Goal: Use online tool/utility: Utilize a website feature to perform a specific function

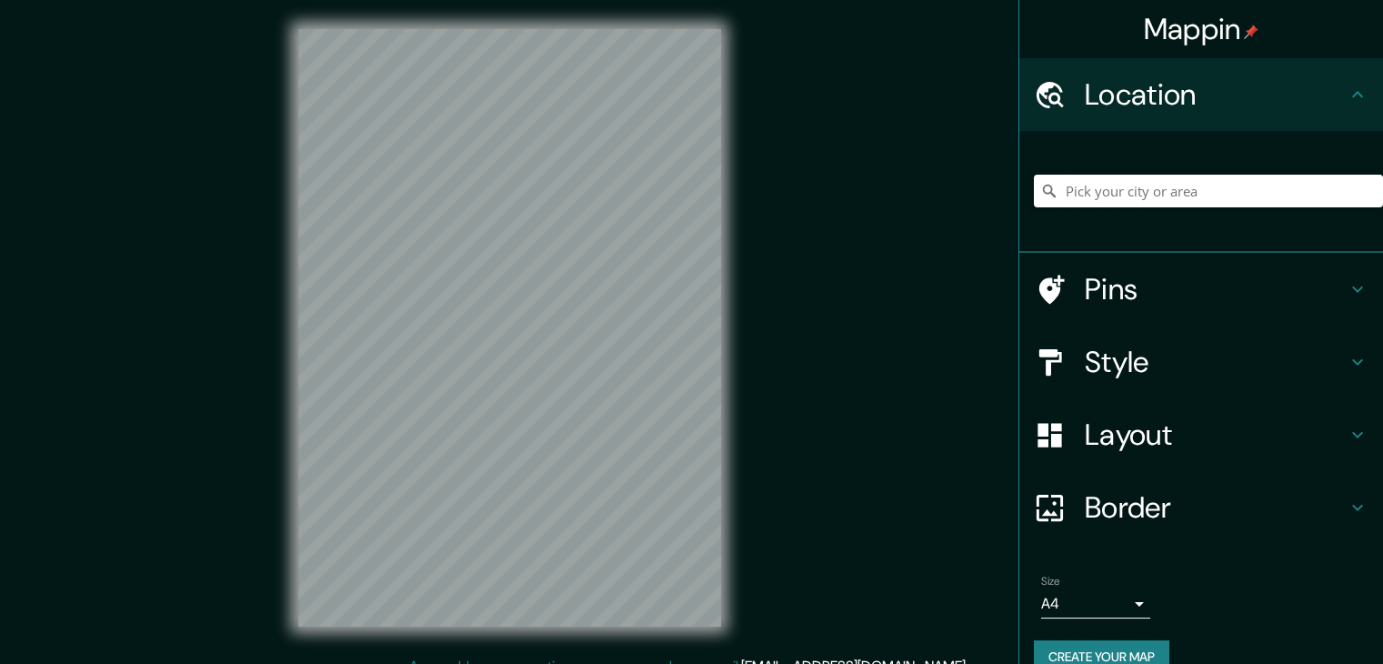
click at [1101, 187] on input "Pick your city or area" at bounding box center [1208, 191] width 349 height 33
paste input "barrio sucre [GEOGRAPHIC_DATA] anzuategu"
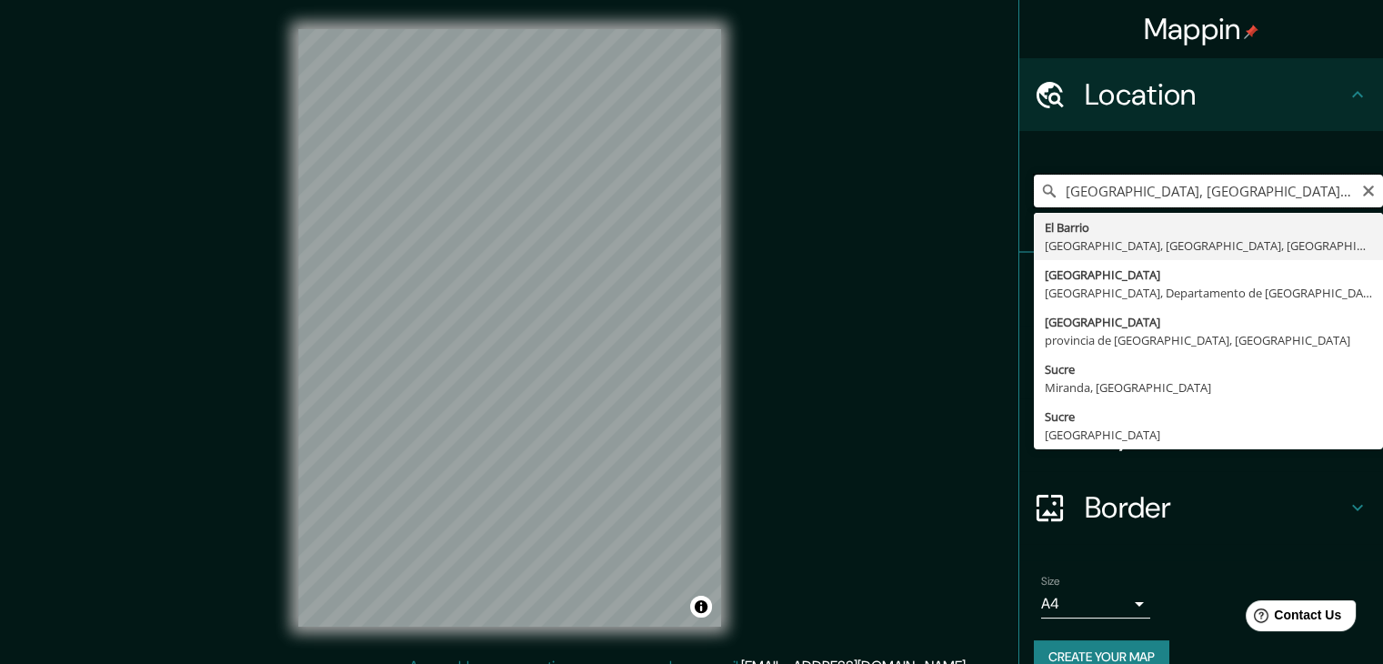
click at [1242, 190] on input "[GEOGRAPHIC_DATA], [GEOGRAPHIC_DATA], [GEOGRAPHIC_DATA], [GEOGRAPHIC_DATA]" at bounding box center [1208, 191] width 349 height 33
drag, startPoint x: 1117, startPoint y: 193, endPoint x: 1162, endPoint y: 201, distance: 46.2
click at [1162, 201] on input "[GEOGRAPHIC_DATA], [GEOGRAPHIC_DATA], [GEOGRAPHIC_DATA], [GEOGRAPHIC_DATA]" at bounding box center [1208, 191] width 349 height 33
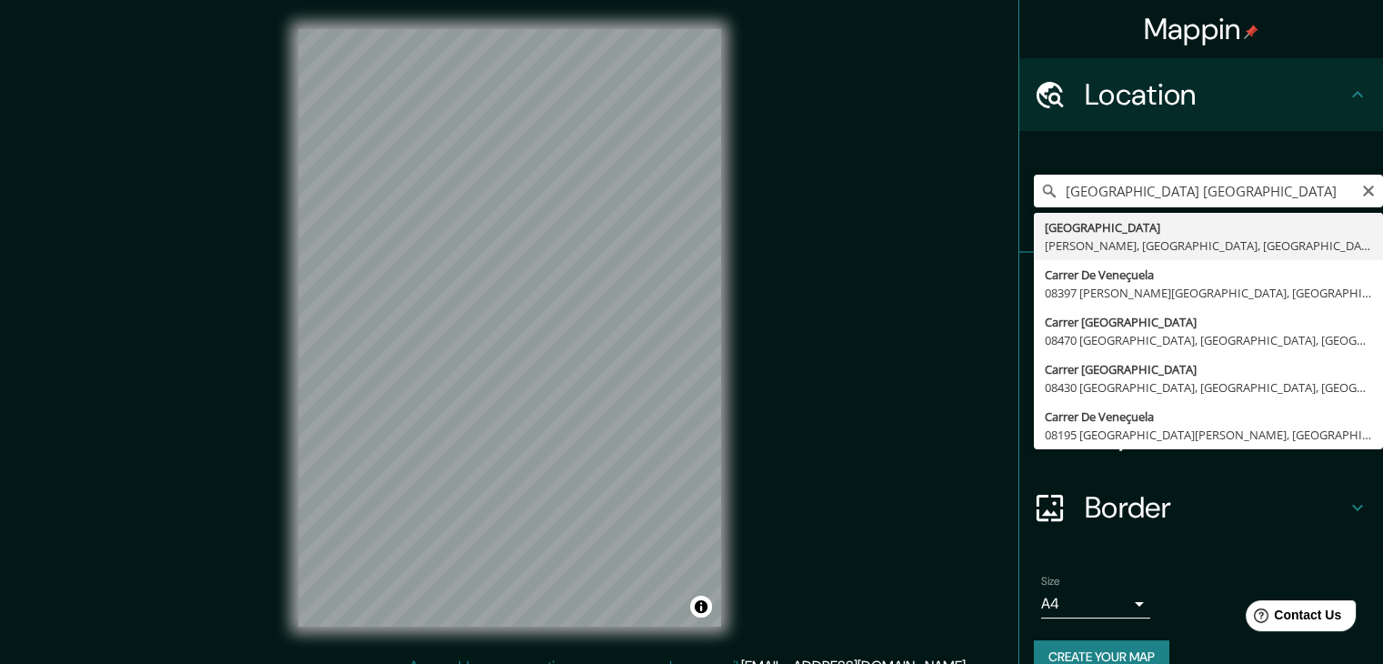
type input "[GEOGRAPHIC_DATA], [PERSON_NAME], [GEOGRAPHIC_DATA], [GEOGRAPHIC_DATA]"
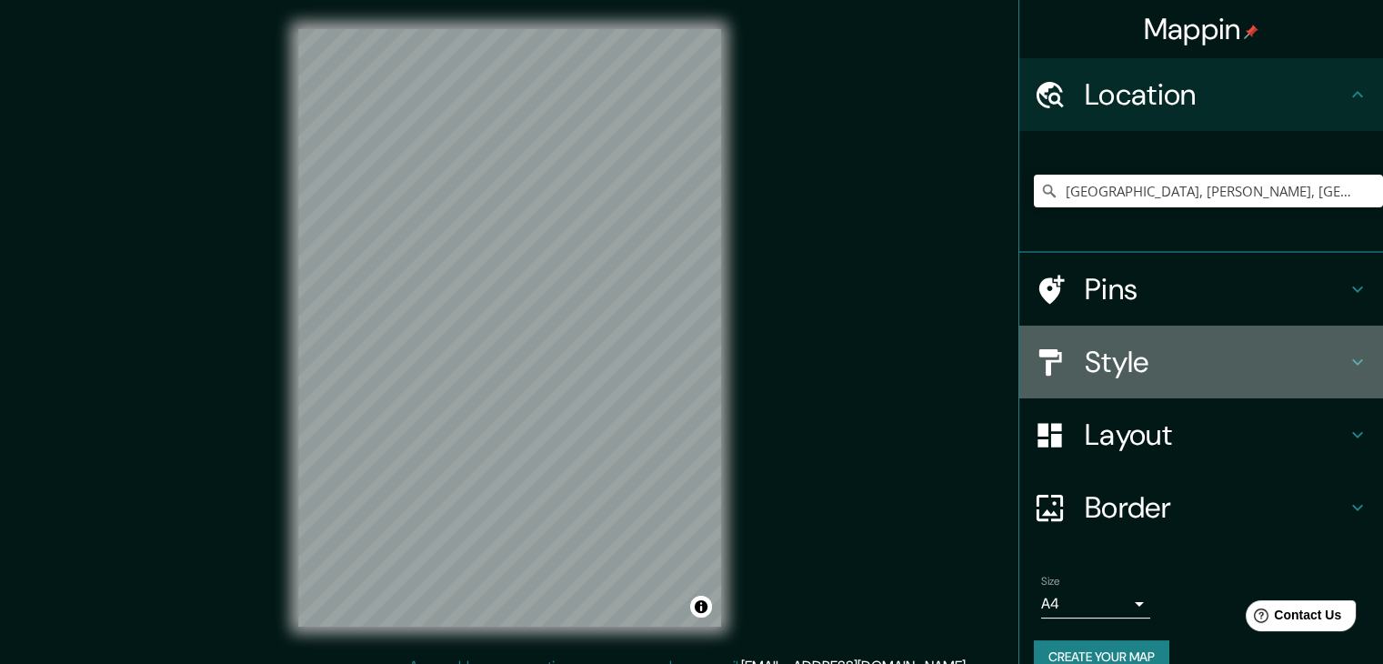
click at [1182, 374] on h4 "Style" at bounding box center [1216, 362] width 262 height 36
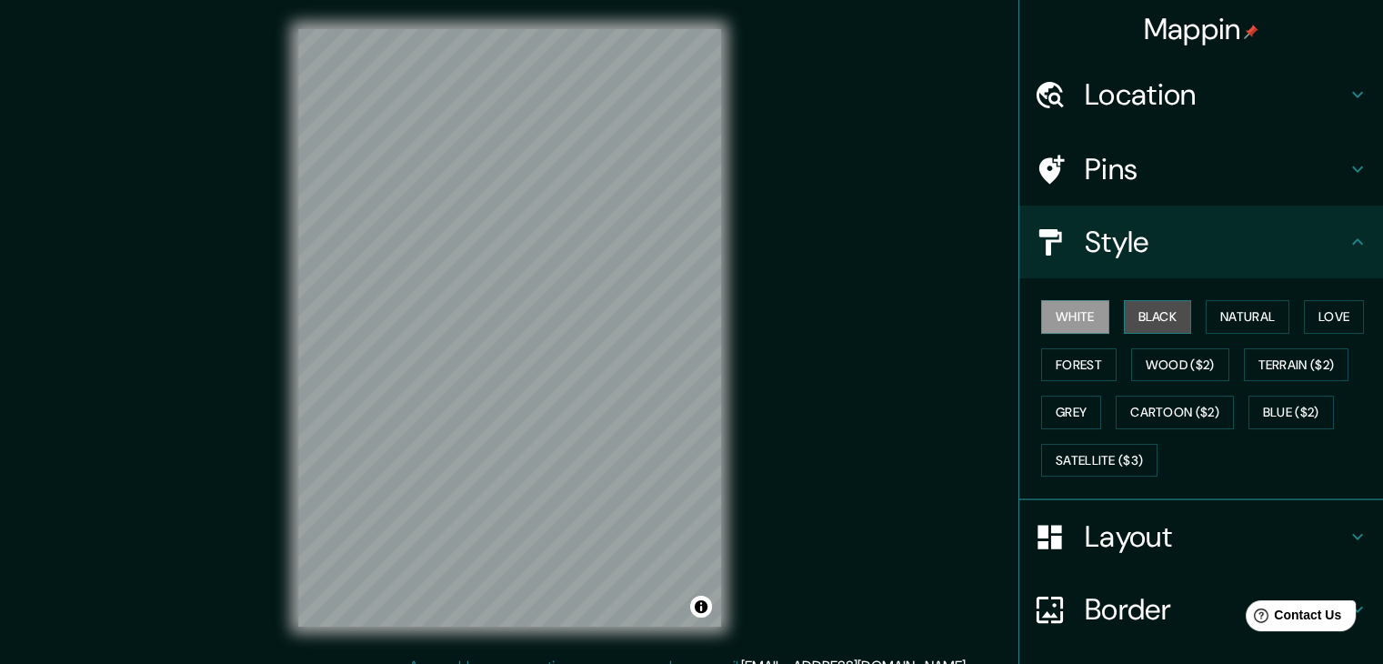
click at [1135, 317] on button "Black" at bounding box center [1158, 317] width 68 height 34
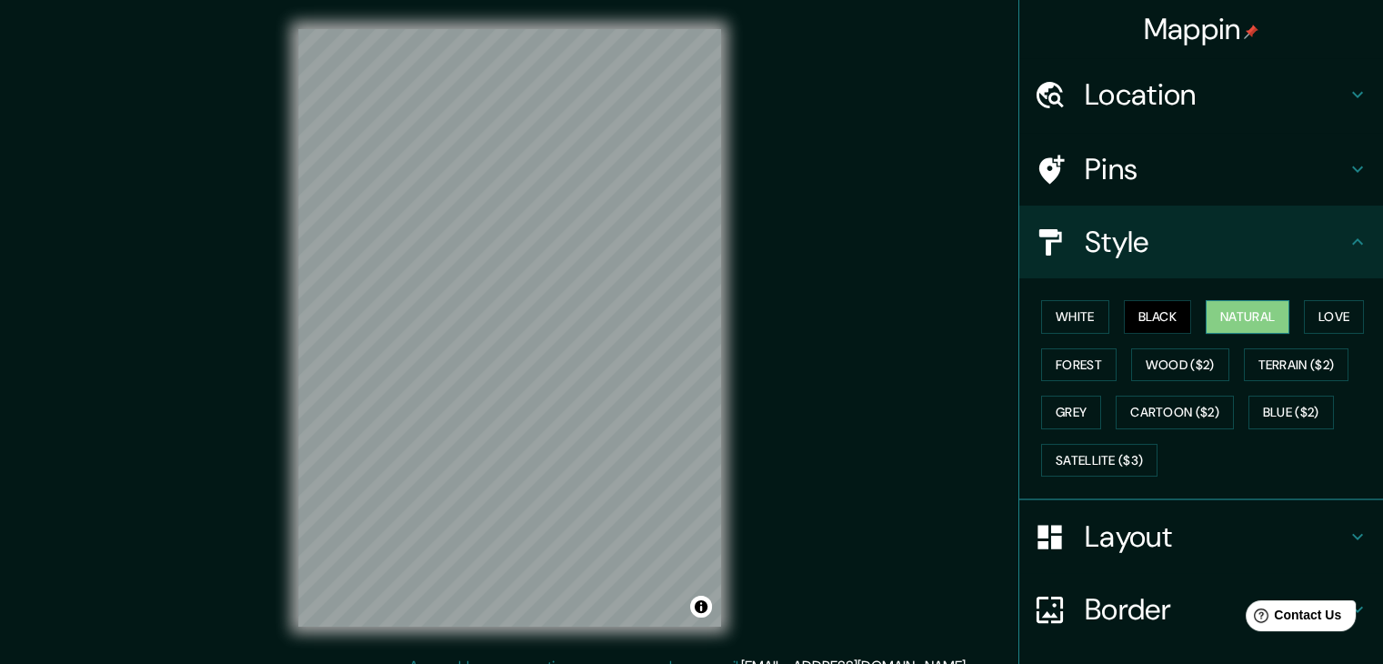
click at [1240, 310] on button "Natural" at bounding box center [1248, 317] width 84 height 34
click at [1324, 316] on button "Love" at bounding box center [1334, 317] width 60 height 34
click at [1104, 368] on div "White Black Natural Love Forest Wood ($2) Terrain ($2) Grey Cartoon ($2) Blue (…" at bounding box center [1208, 388] width 349 height 191
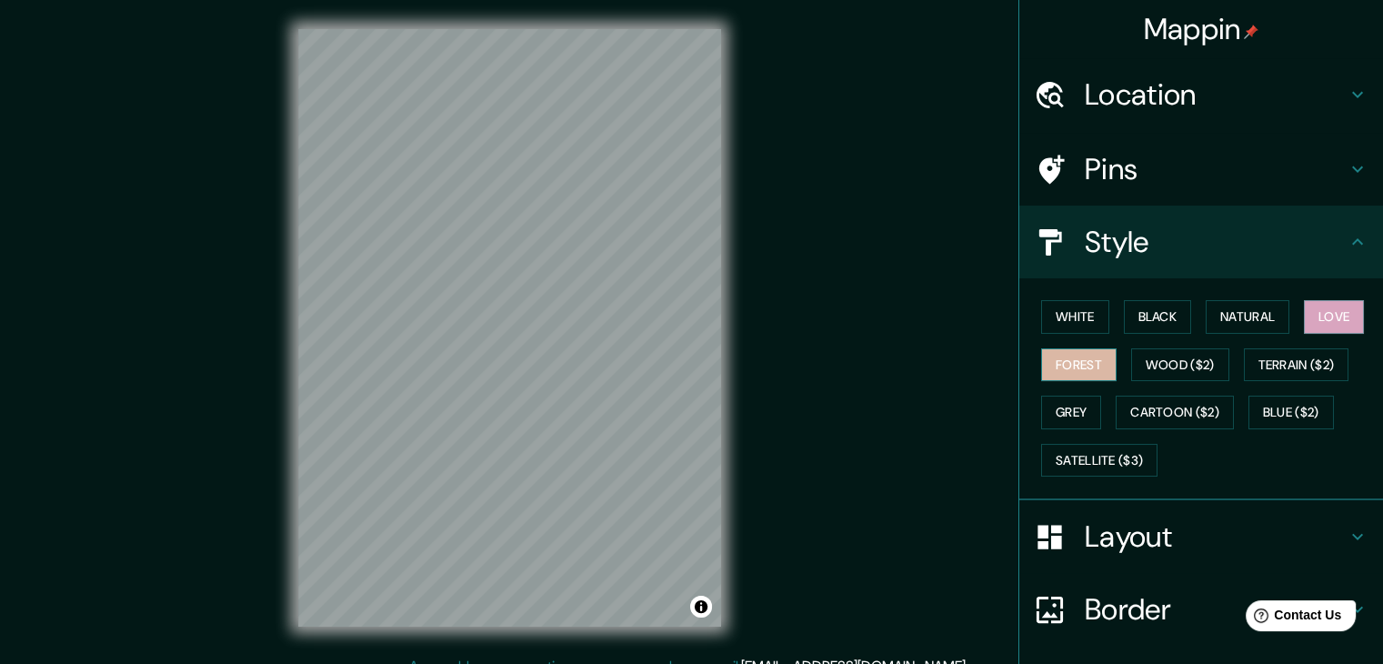
click at [1089, 368] on button "Forest" at bounding box center [1078, 365] width 75 height 34
click at [1160, 372] on button "Wood ($2)" at bounding box center [1180, 365] width 98 height 34
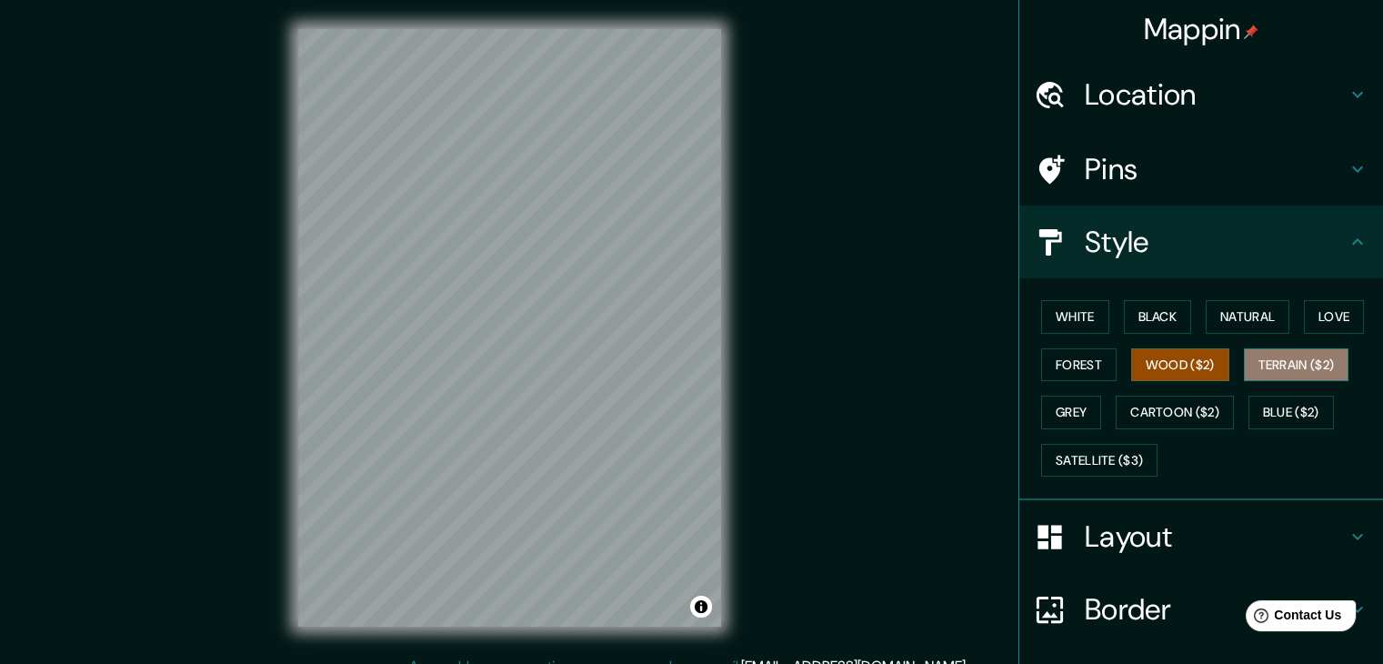
click at [1254, 356] on button "Terrain ($2)" at bounding box center [1297, 365] width 106 height 34
click at [1146, 361] on button "Wood ($2)" at bounding box center [1180, 365] width 98 height 34
click at [1072, 412] on button "Grey" at bounding box center [1071, 413] width 60 height 34
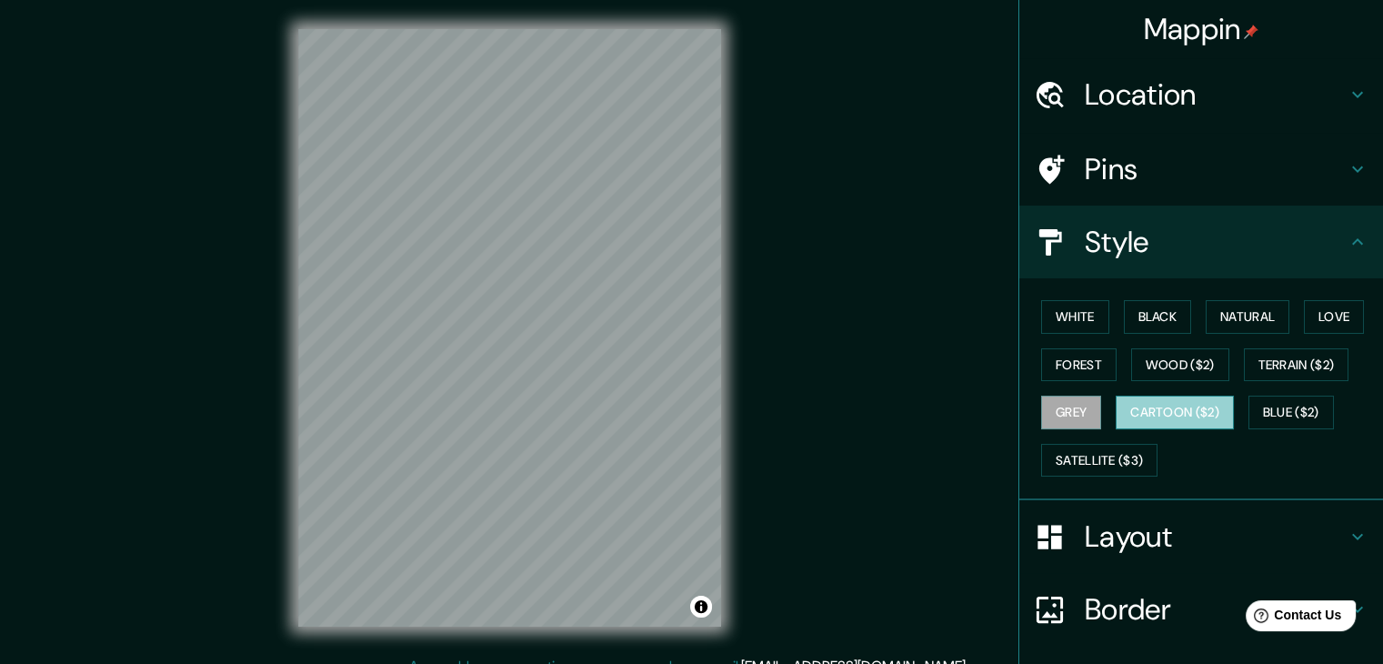
click at [1126, 409] on button "Cartoon ($2)" at bounding box center [1175, 413] width 118 height 34
click at [1252, 412] on button "Blue ($2)" at bounding box center [1291, 413] width 85 height 34
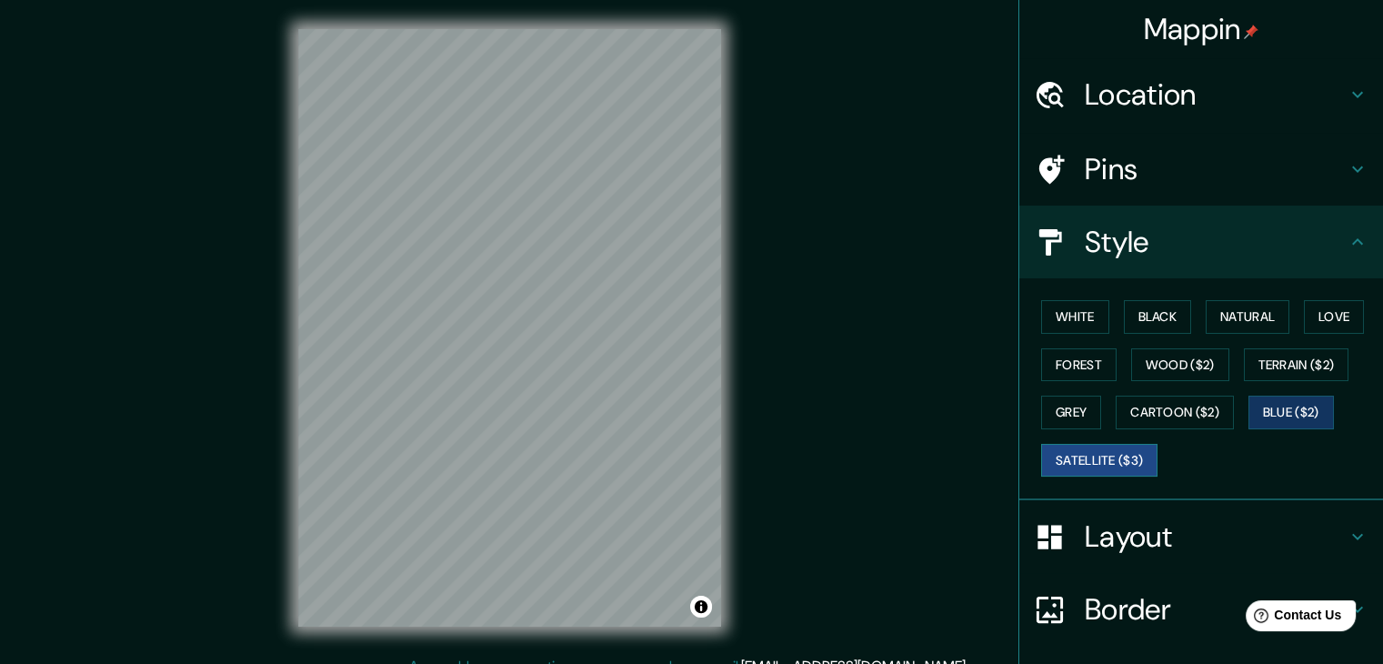
click at [1130, 459] on button "Satellite ($3)" at bounding box center [1099, 461] width 116 height 34
click at [277, 454] on div "© Mapbox © OpenStreetMap Improve this map © Maxar" at bounding box center [509, 328] width 481 height 656
click at [1271, 411] on button "Blue ($2)" at bounding box center [1291, 413] width 85 height 34
click at [1084, 418] on button "Grey" at bounding box center [1071, 413] width 60 height 34
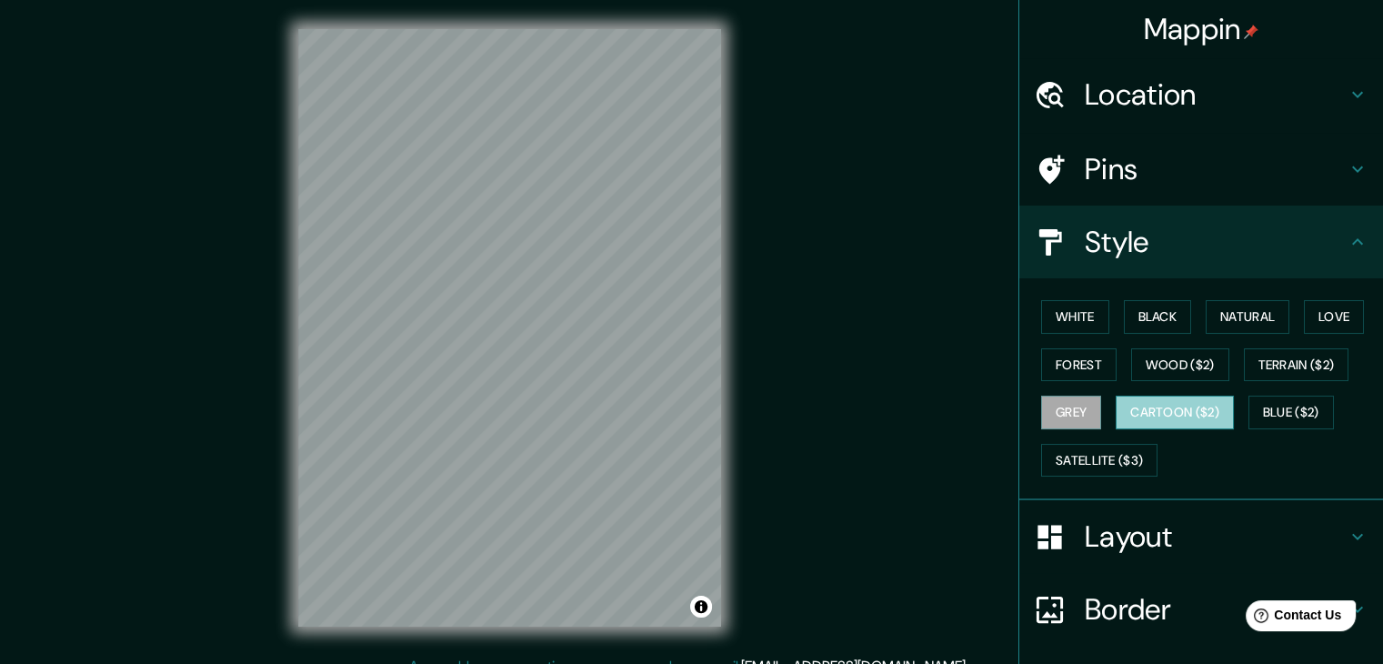
click at [1150, 410] on button "Cartoon ($2)" at bounding box center [1175, 413] width 118 height 34
click at [1151, 372] on button "Wood ($2)" at bounding box center [1180, 365] width 98 height 34
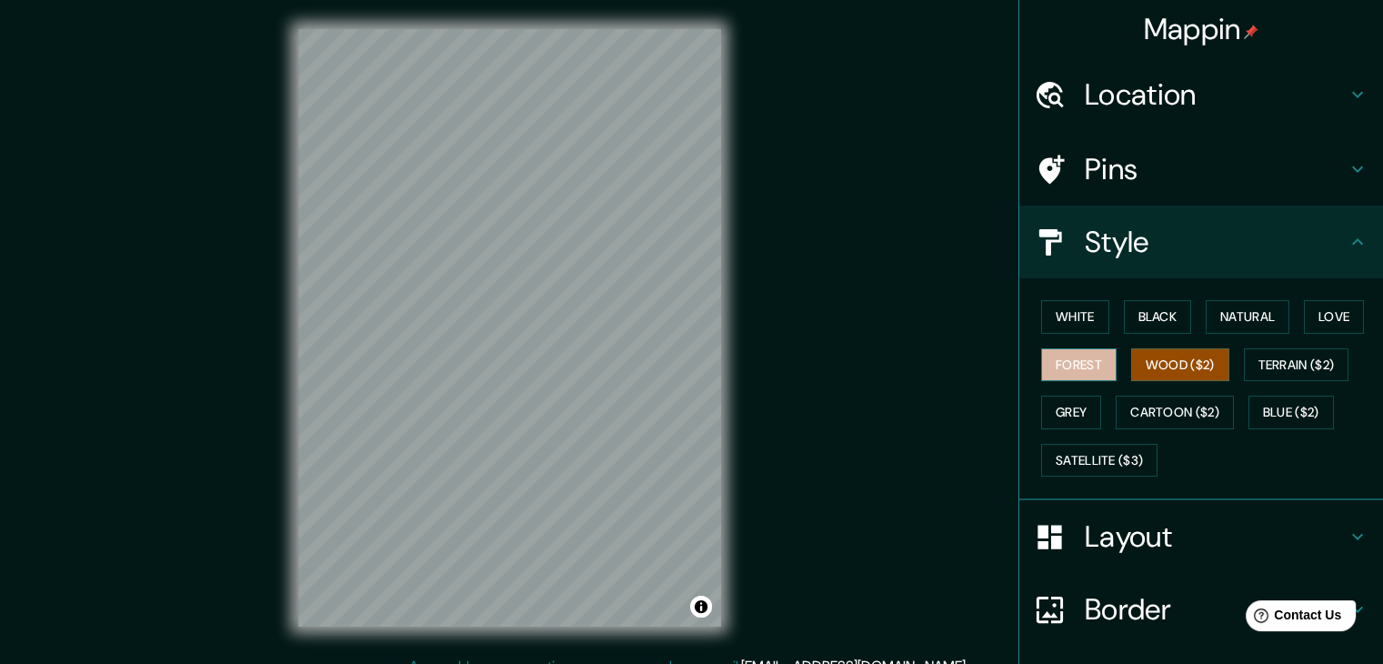
click at [1075, 366] on button "Forest" at bounding box center [1078, 365] width 75 height 34
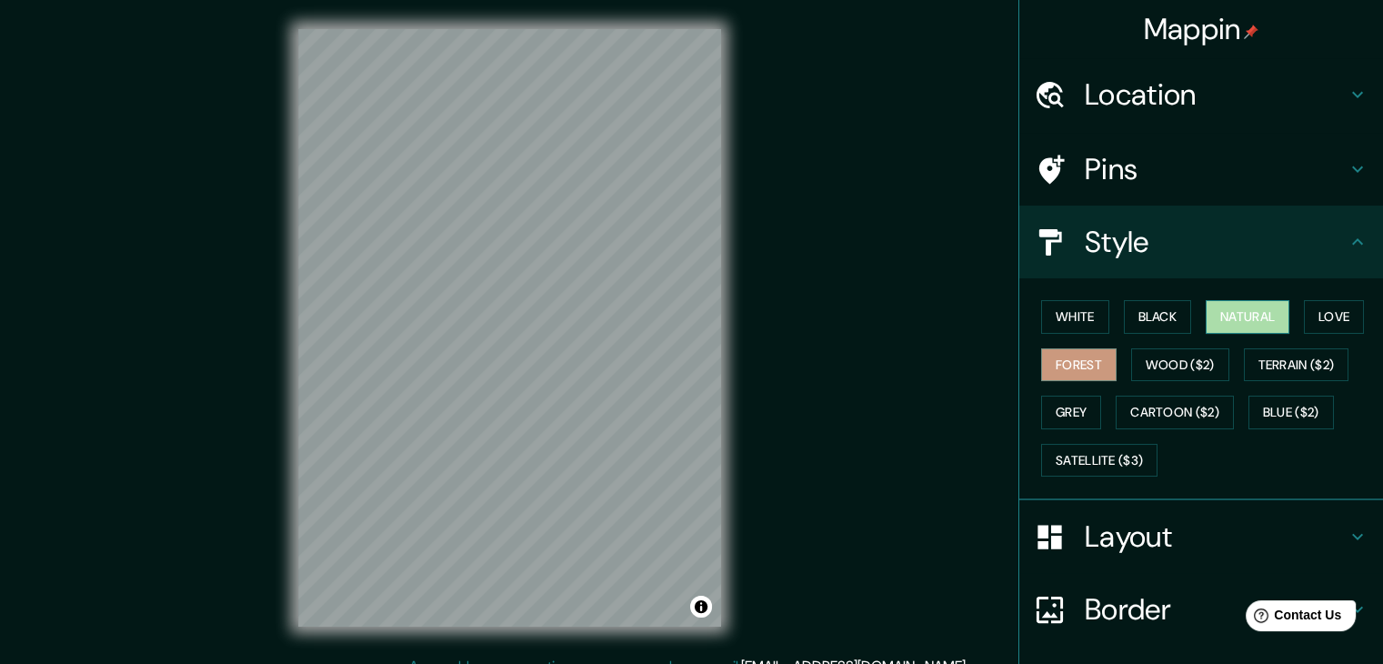
click at [1231, 310] on button "Natural" at bounding box center [1248, 317] width 84 height 34
click at [1328, 307] on button "Love" at bounding box center [1334, 317] width 60 height 34
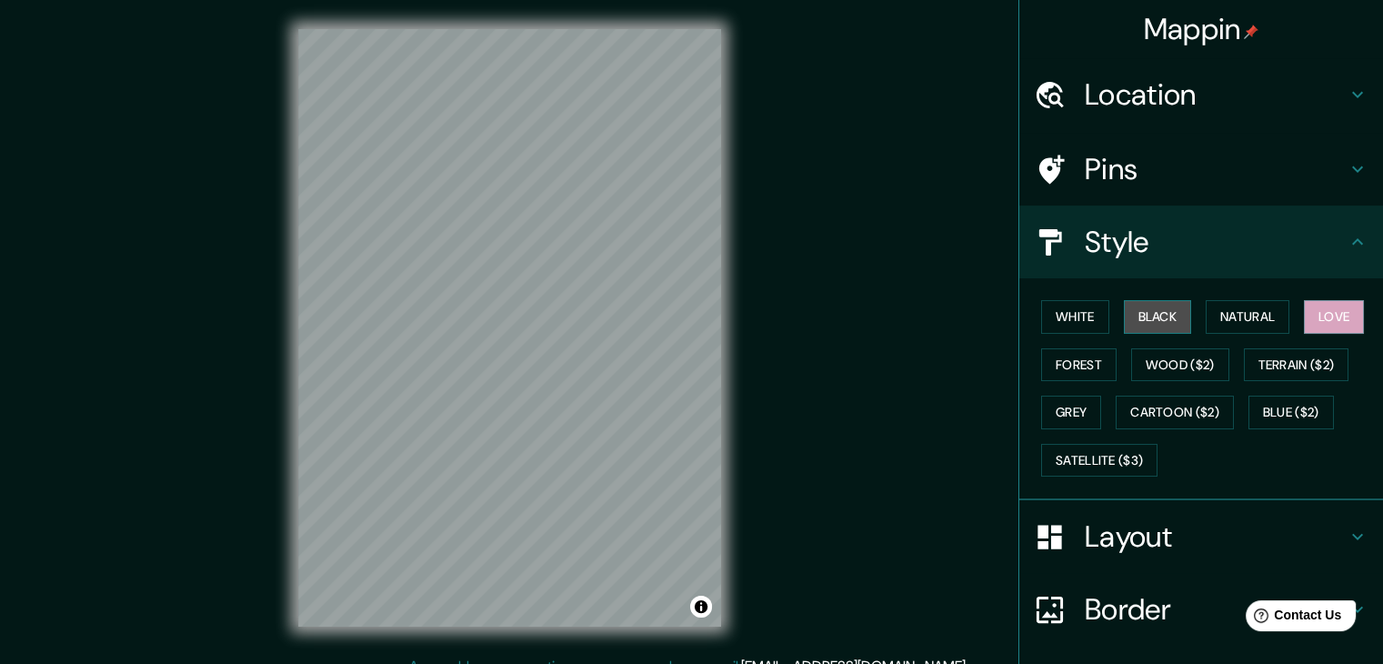
click at [1151, 317] on button "Black" at bounding box center [1158, 317] width 68 height 34
click at [1084, 320] on button "White" at bounding box center [1075, 317] width 68 height 34
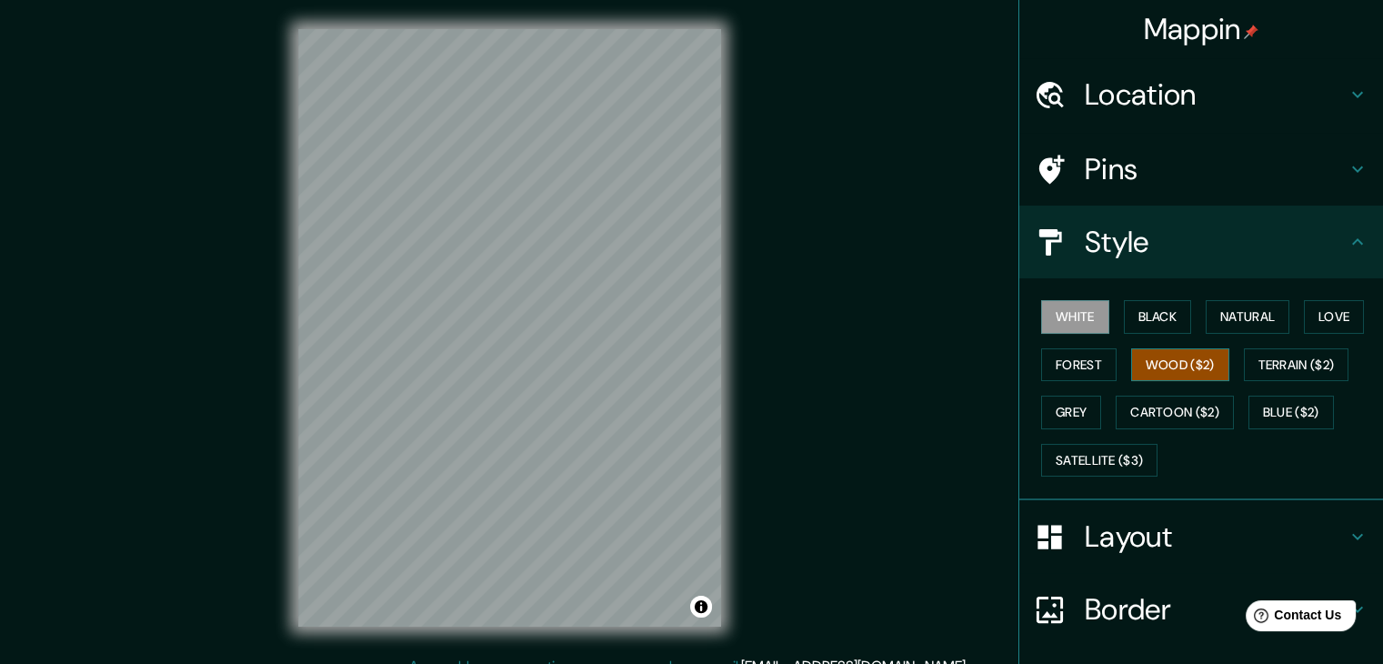
click at [1133, 376] on button "Wood ($2)" at bounding box center [1180, 365] width 98 height 34
click at [1055, 405] on button "Grey" at bounding box center [1071, 413] width 60 height 34
click at [1073, 305] on button "White" at bounding box center [1075, 317] width 68 height 34
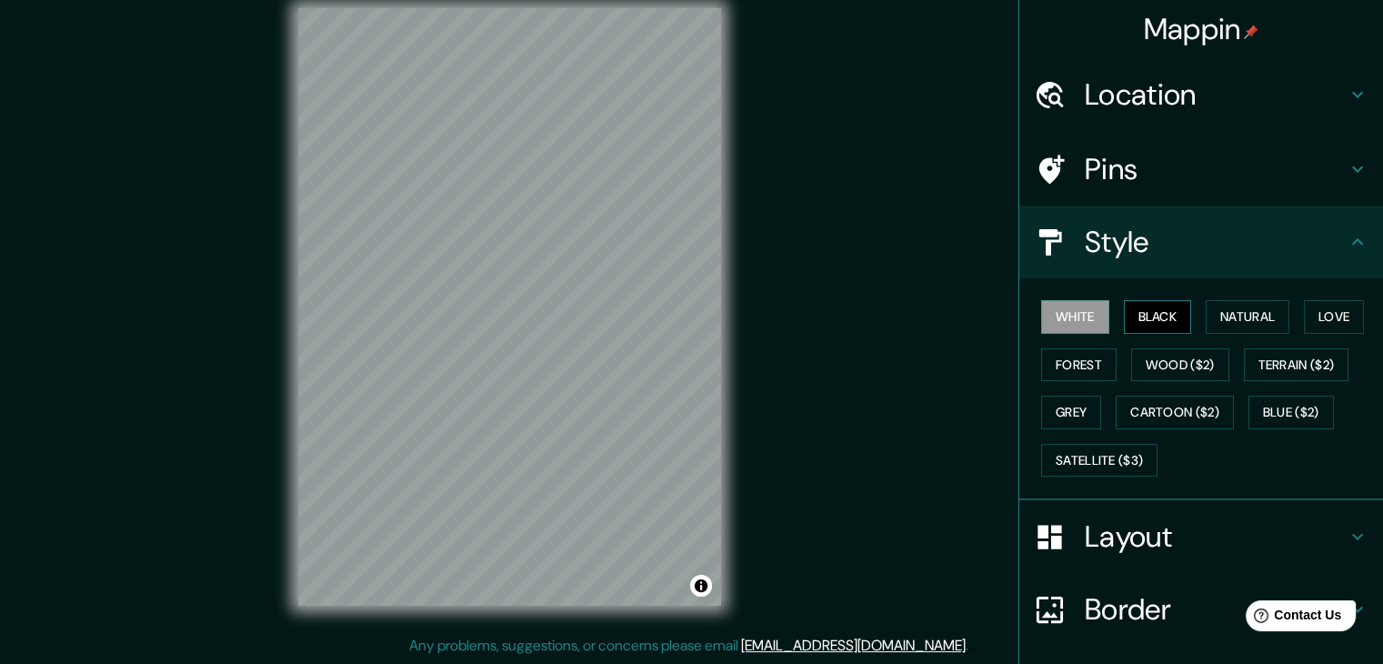
click at [1131, 322] on button "Black" at bounding box center [1158, 317] width 68 height 34
click at [1084, 322] on button "White" at bounding box center [1075, 317] width 68 height 34
click at [1208, 322] on button "Natural" at bounding box center [1248, 317] width 84 height 34
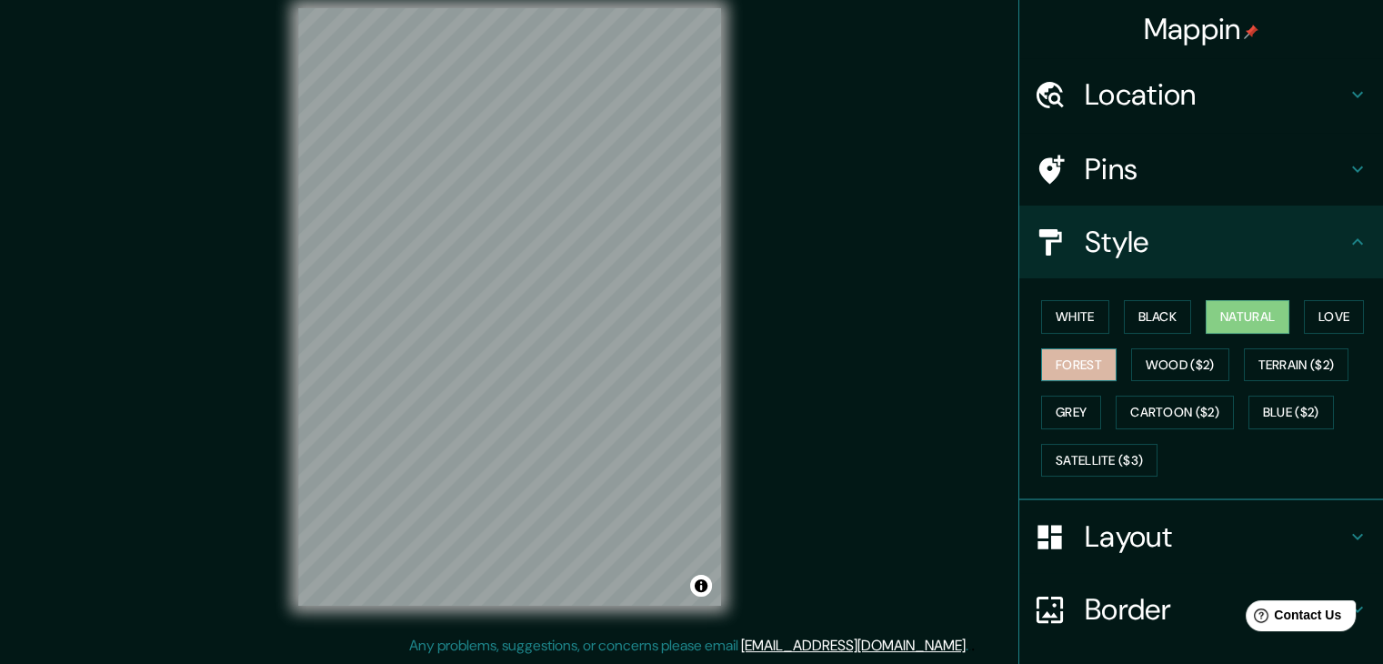
click at [1063, 353] on button "Forest" at bounding box center [1078, 365] width 75 height 34
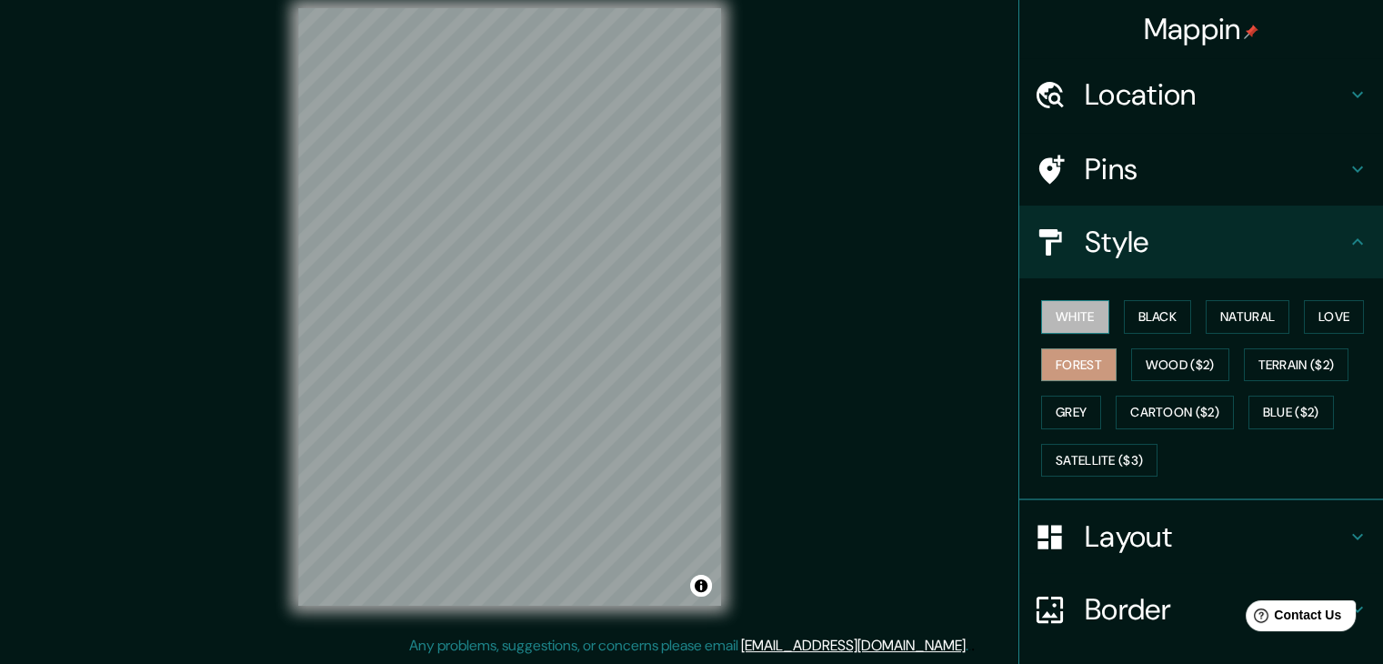
click at [1071, 330] on button "White" at bounding box center [1075, 317] width 68 height 34
click at [1041, 361] on button "Forest" at bounding box center [1078, 365] width 75 height 34
